Goal: Task Accomplishment & Management: Manage account settings

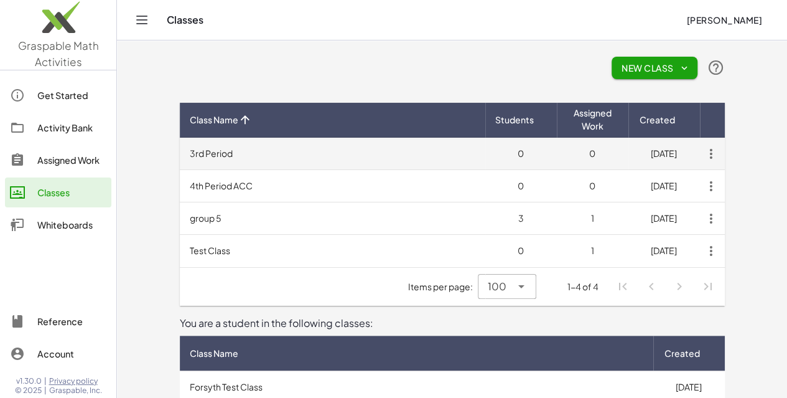
click at [723, 151] on icon "button" at bounding box center [711, 154] width 22 height 22
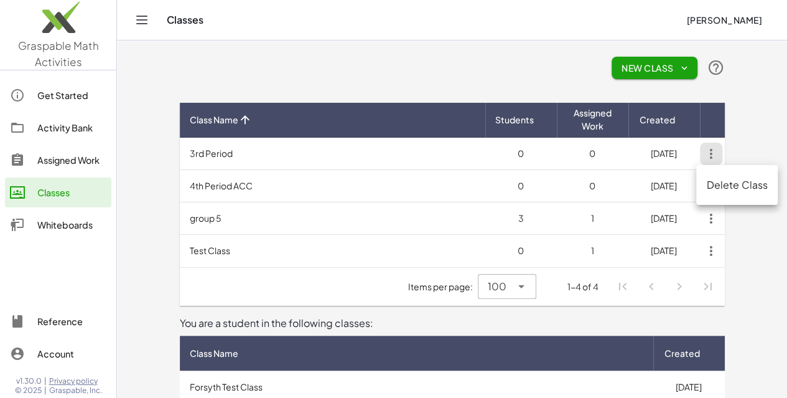
click at [737, 196] on div "Delete Class" at bounding box center [737, 185] width 82 height 30
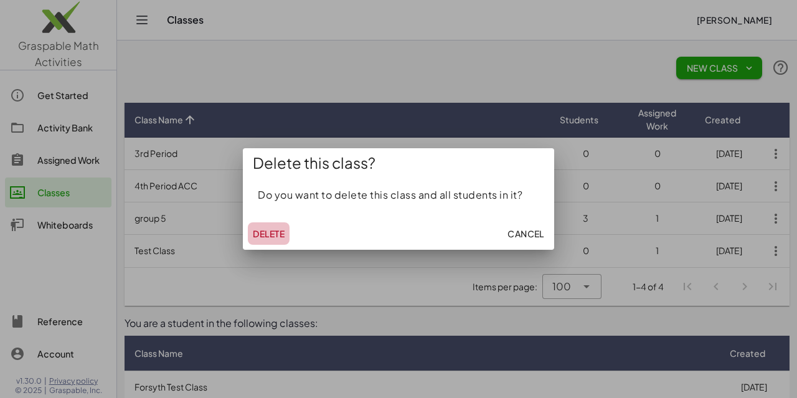
click at [266, 231] on span "Delete" at bounding box center [269, 233] width 32 height 11
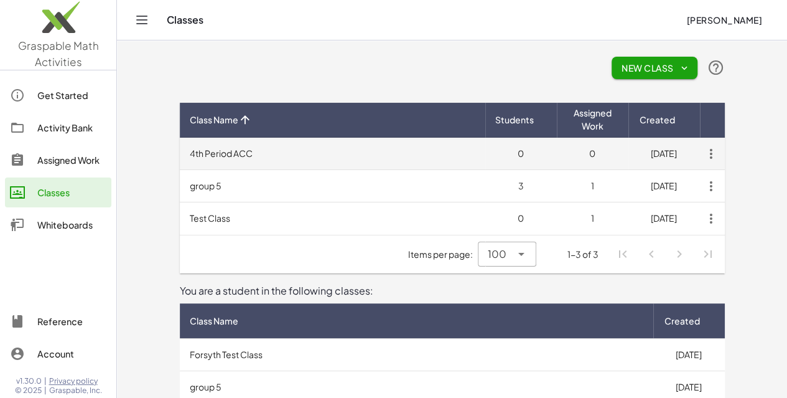
click at [723, 156] on icon "button" at bounding box center [711, 154] width 22 height 22
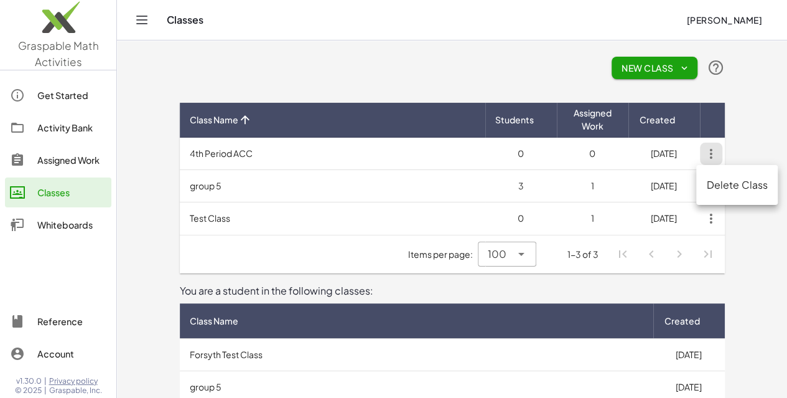
click at [708, 187] on div "Delete Class" at bounding box center [737, 184] width 62 height 15
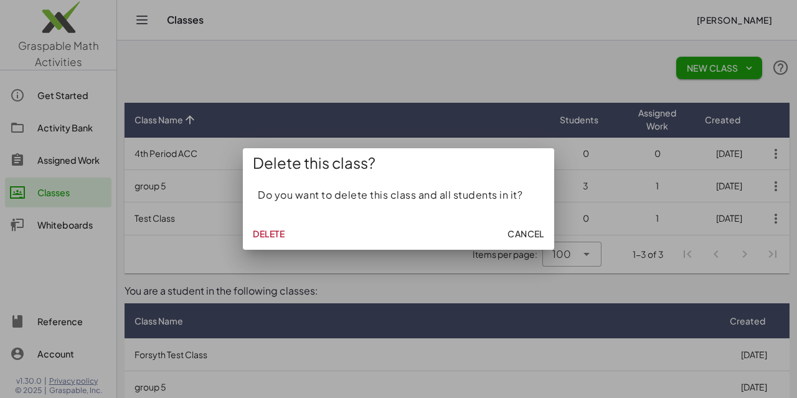
click at [259, 230] on span "Delete" at bounding box center [269, 233] width 32 height 11
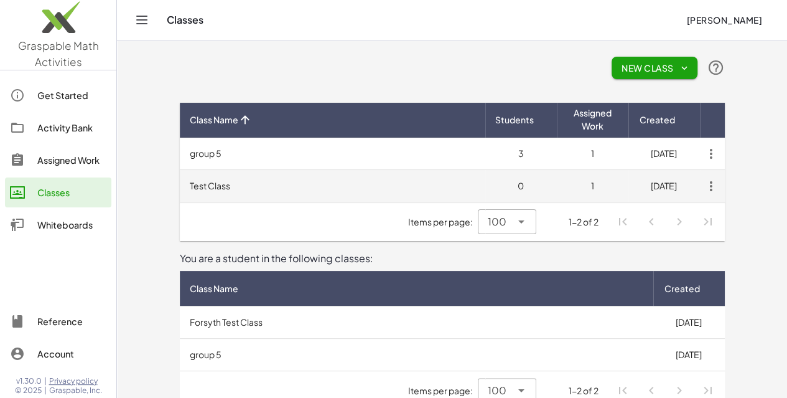
click at [723, 182] on icon "button" at bounding box center [711, 186] width 22 height 22
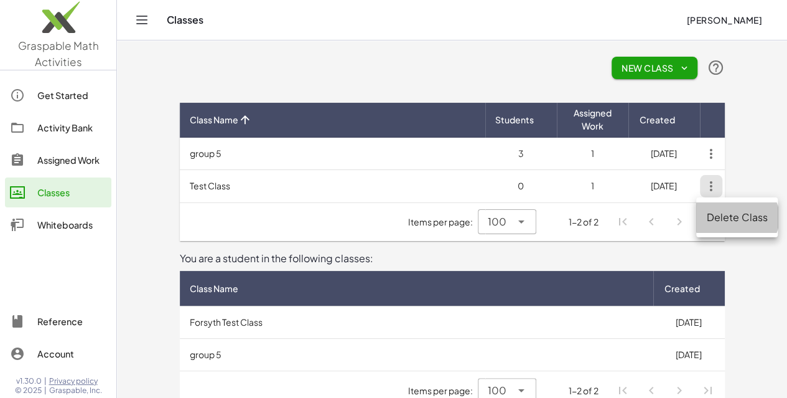
click at [741, 208] on div "Delete Class" at bounding box center [737, 217] width 82 height 30
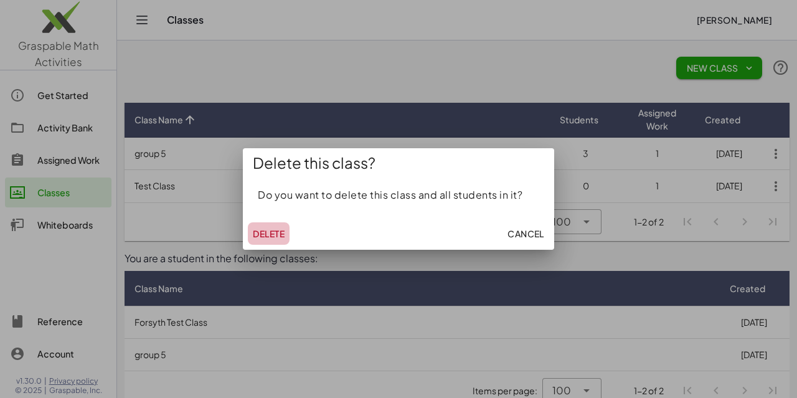
click at [269, 238] on span "Delete" at bounding box center [269, 233] width 32 height 11
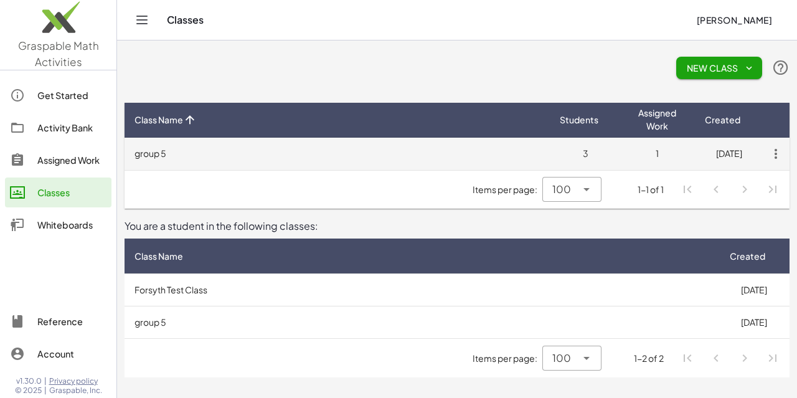
click at [774, 150] on icon "button" at bounding box center [775, 154] width 22 height 22
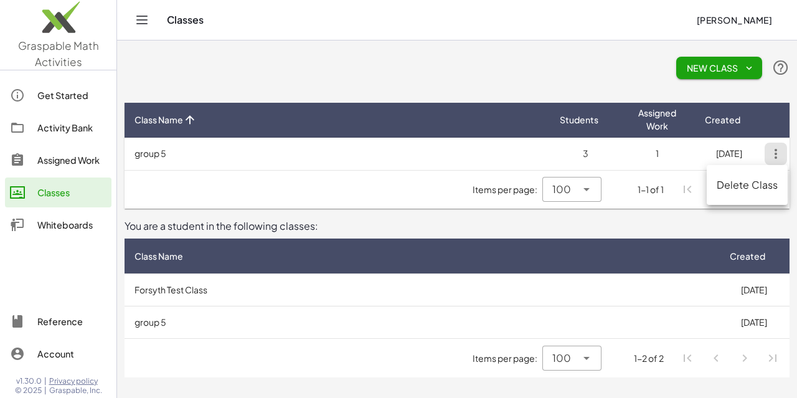
click at [759, 181] on div "Delete Class" at bounding box center [747, 184] width 62 height 15
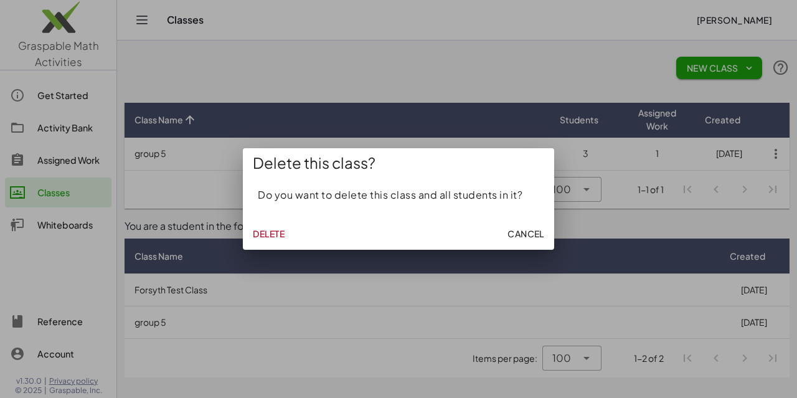
click at [261, 232] on span "Delete" at bounding box center [269, 233] width 32 height 11
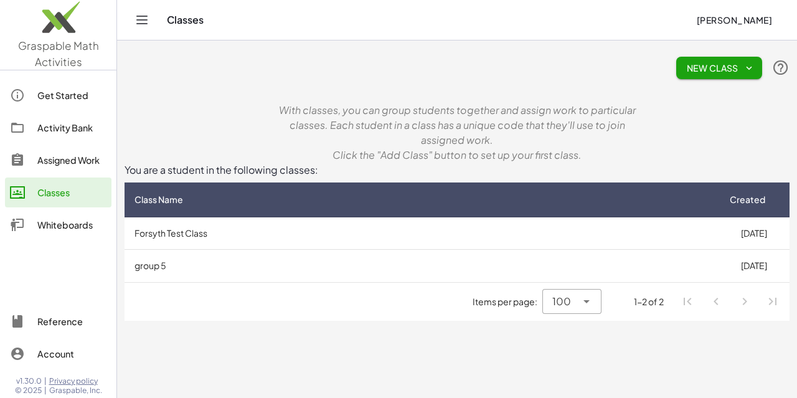
click at [751, 69] on icon "button" at bounding box center [748, 67] width 11 height 11
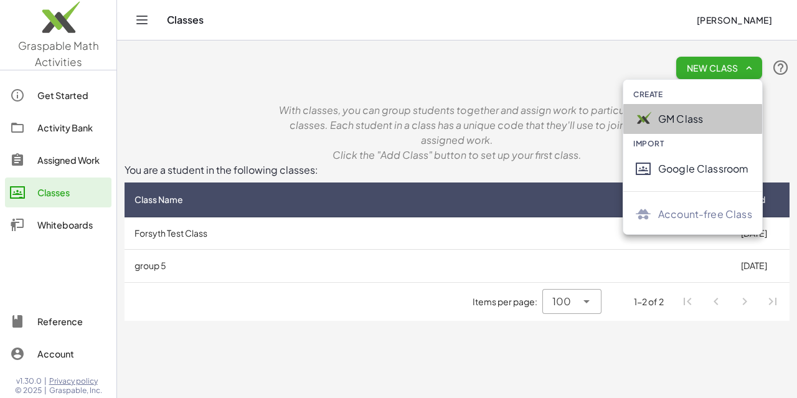
click at [686, 119] on div "GM Class" at bounding box center [705, 118] width 94 height 15
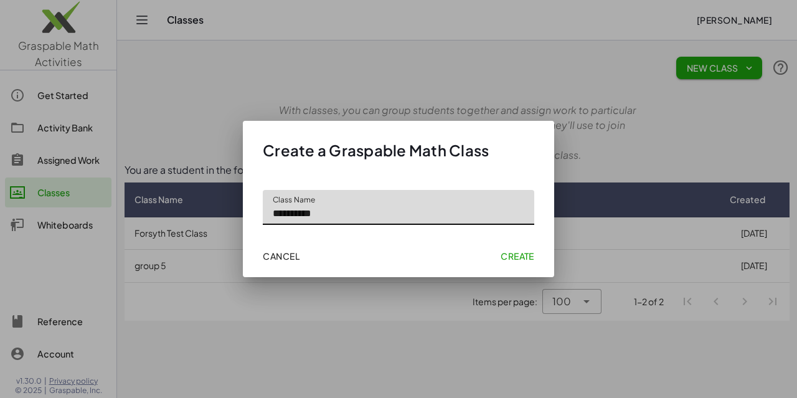
type input "**********"
click at [503, 256] on span "Create" at bounding box center [517, 255] width 34 height 11
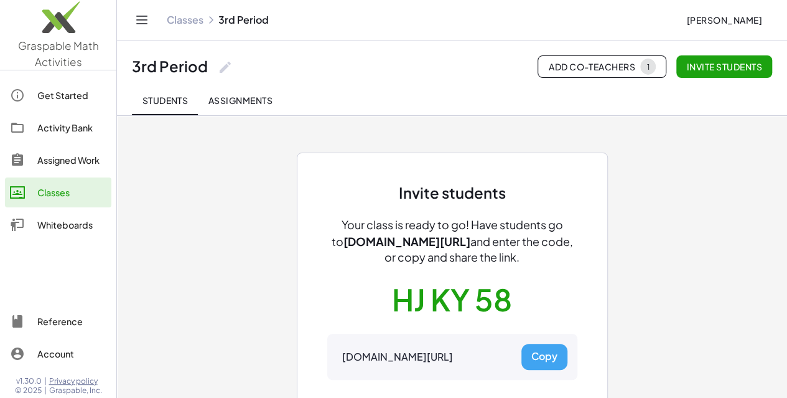
scroll to position [68, 0]
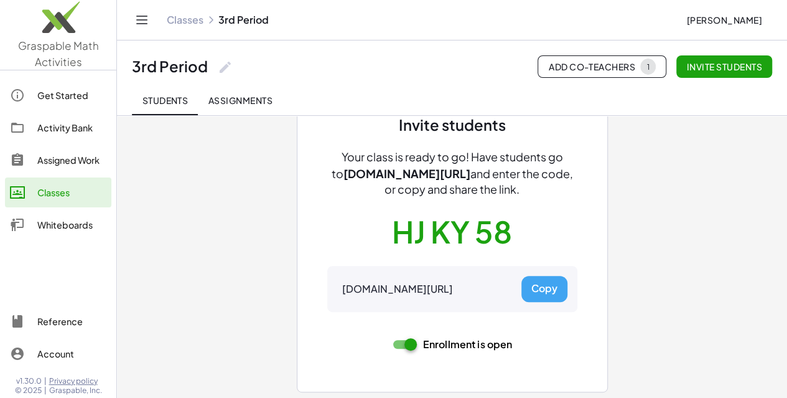
click at [61, 28] on img at bounding box center [58, 20] width 116 height 53
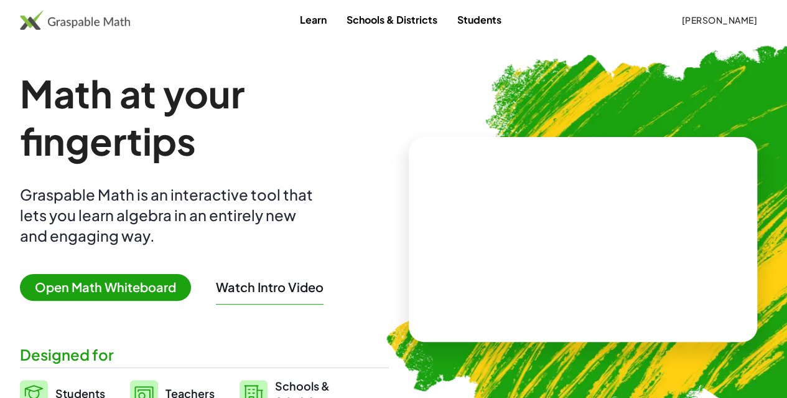
click at [708, 18] on span "[PERSON_NAME]" at bounding box center [719, 19] width 76 height 11
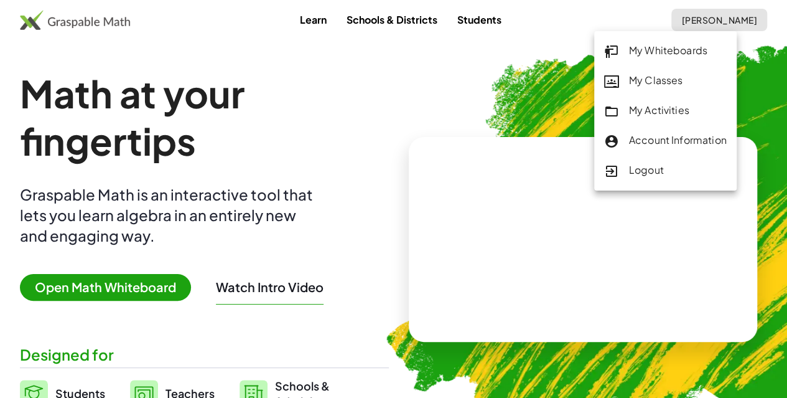
click at [662, 75] on div "My Classes" at bounding box center [665, 81] width 123 height 16
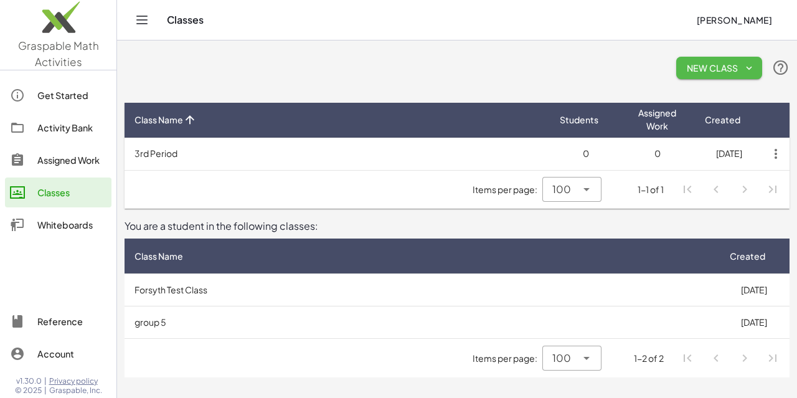
click at [719, 63] on span "New Class" at bounding box center [719, 67] width 66 height 11
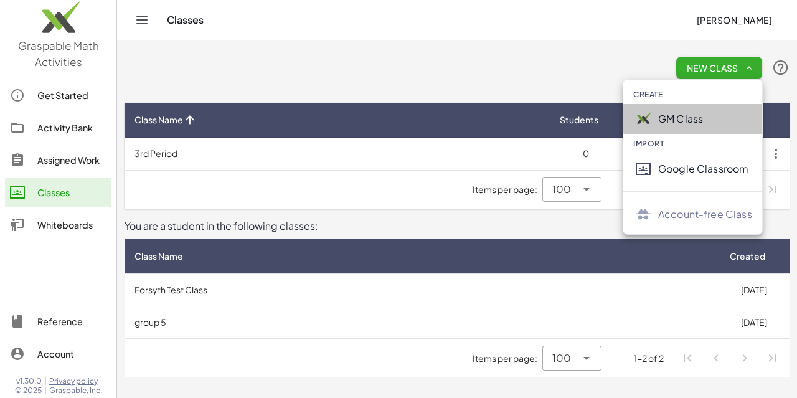
click at [685, 116] on div "GM Class" at bounding box center [705, 118] width 94 height 15
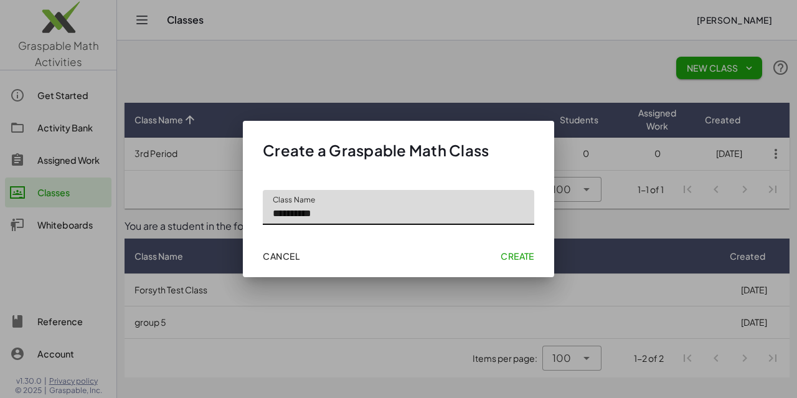
type input "**********"
click at [526, 253] on span "Create" at bounding box center [517, 255] width 34 height 11
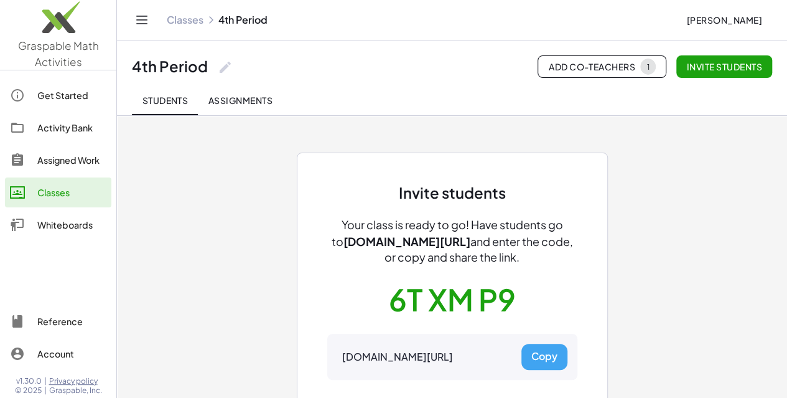
click at [176, 21] on link "Classes" at bounding box center [185, 20] width 37 height 12
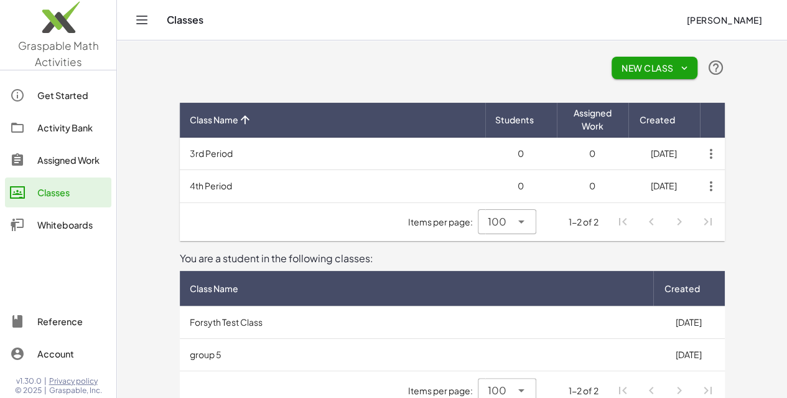
click at [688, 68] on span "New Class" at bounding box center [655, 67] width 66 height 11
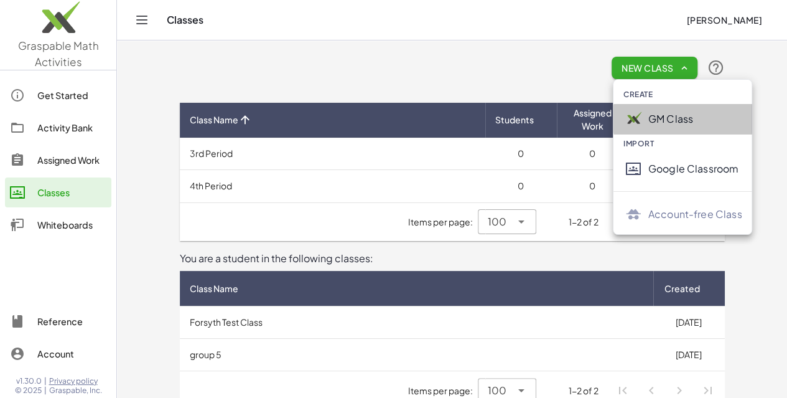
click at [665, 118] on div "GM Class" at bounding box center [696, 118] width 94 height 15
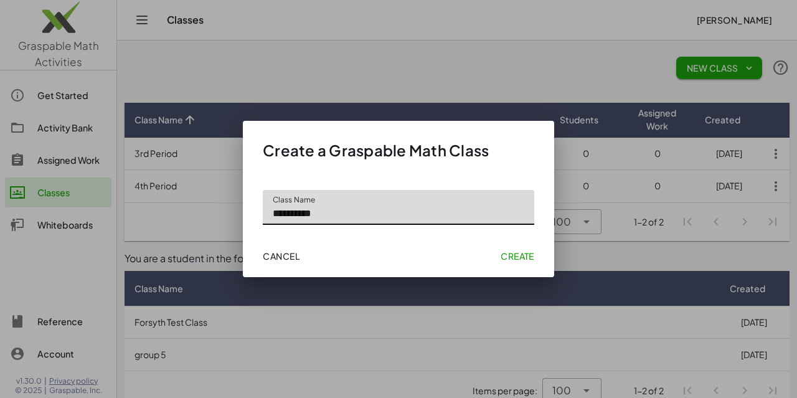
type input "**********"
click at [521, 252] on span "Create" at bounding box center [517, 255] width 34 height 11
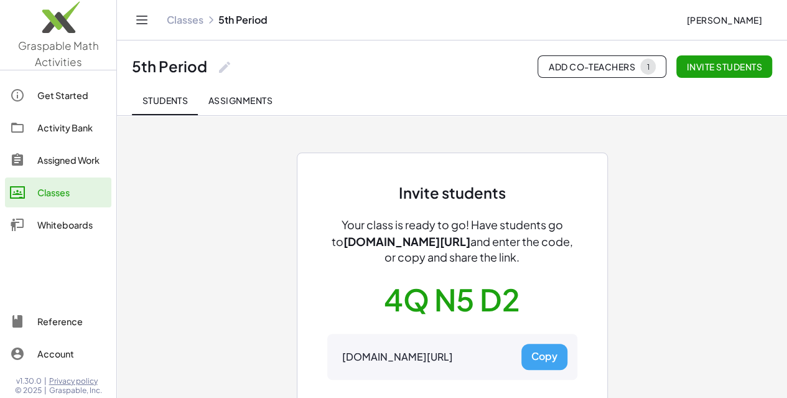
click at [183, 22] on link "Classes" at bounding box center [185, 20] width 37 height 12
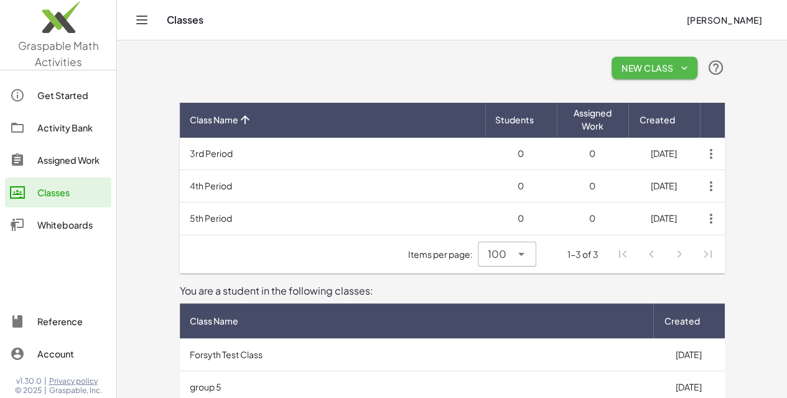
click at [688, 68] on span "New Class" at bounding box center [655, 67] width 66 height 11
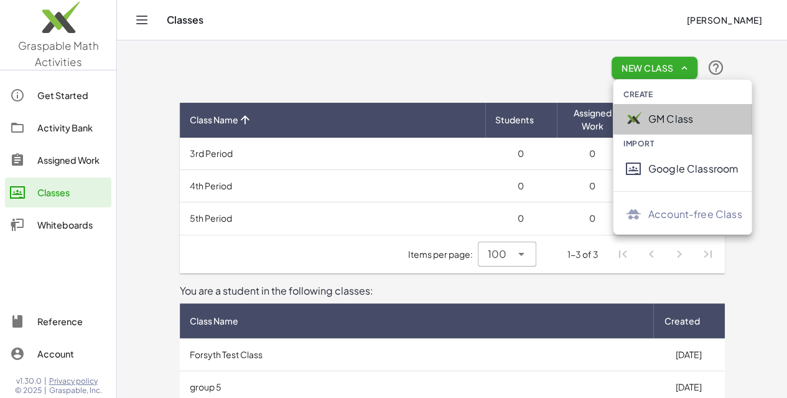
click at [649, 118] on div "GM Class" at bounding box center [696, 118] width 94 height 15
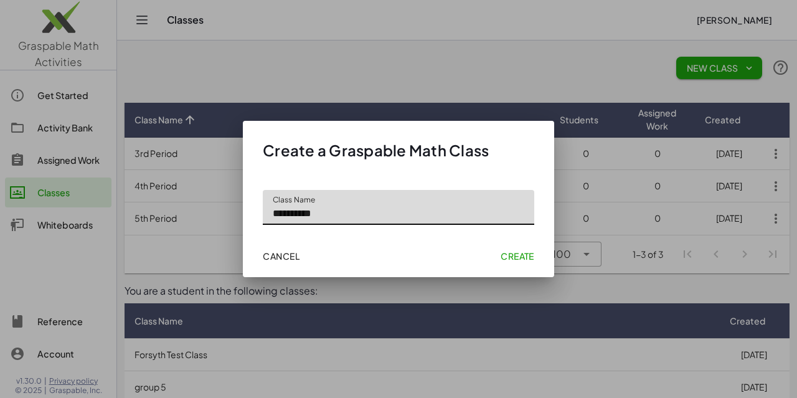
type input "**********"
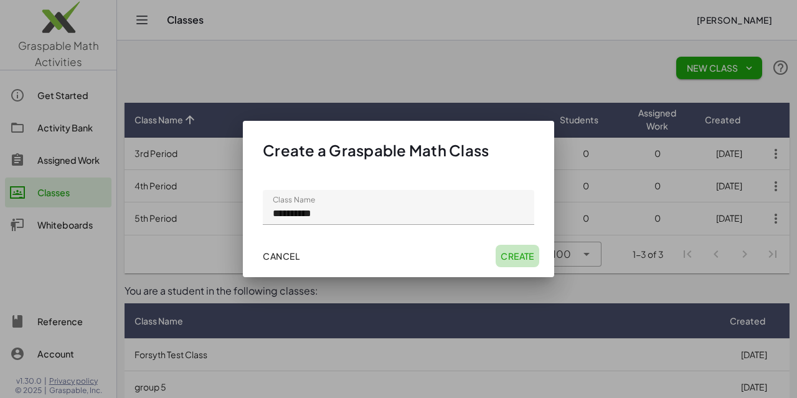
click at [520, 258] on span "Create" at bounding box center [517, 255] width 34 height 11
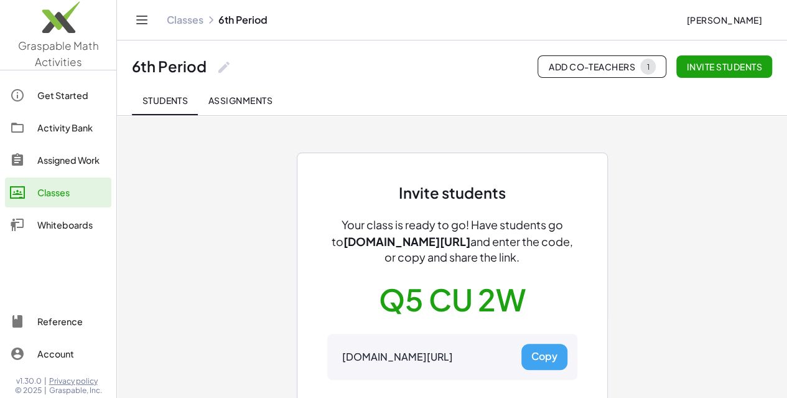
click at [171, 23] on link "Classes" at bounding box center [185, 20] width 37 height 12
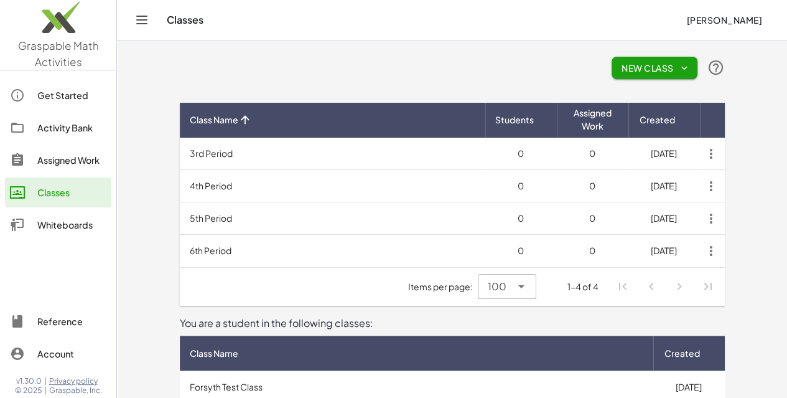
click at [688, 70] on span "New Class" at bounding box center [655, 67] width 66 height 11
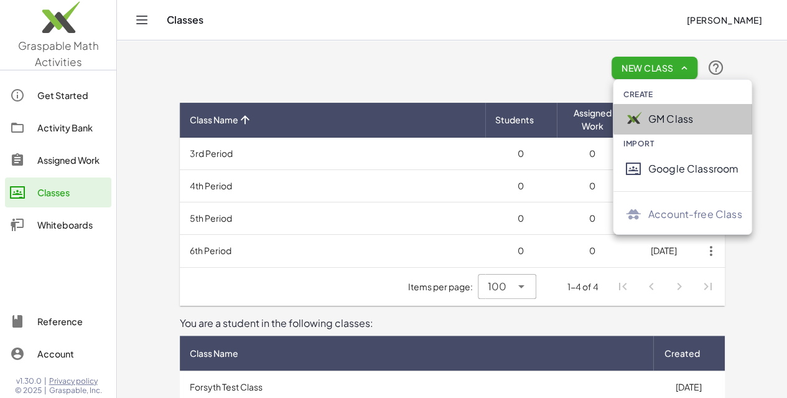
click at [657, 122] on div "GM Class" at bounding box center [696, 118] width 94 height 15
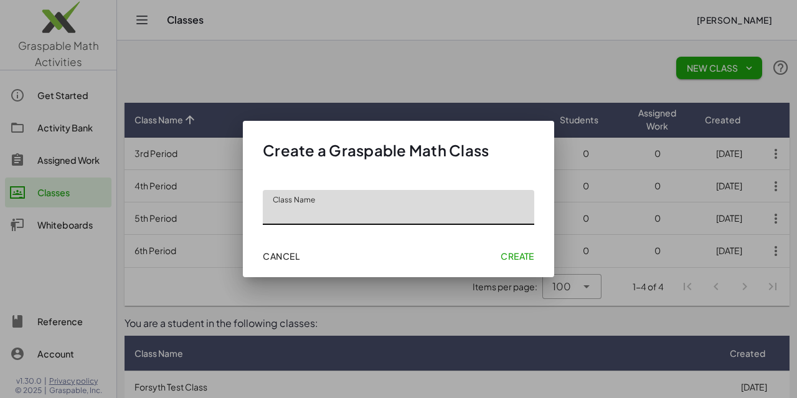
type input "*"
type input "**********"
click at [518, 254] on span "Create" at bounding box center [517, 255] width 34 height 11
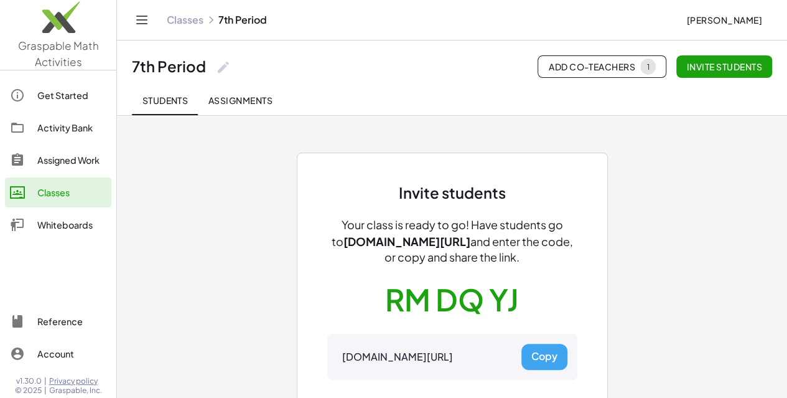
click at [187, 19] on link "Classes" at bounding box center [185, 20] width 37 height 12
